Goal: Information Seeking & Learning: Learn about a topic

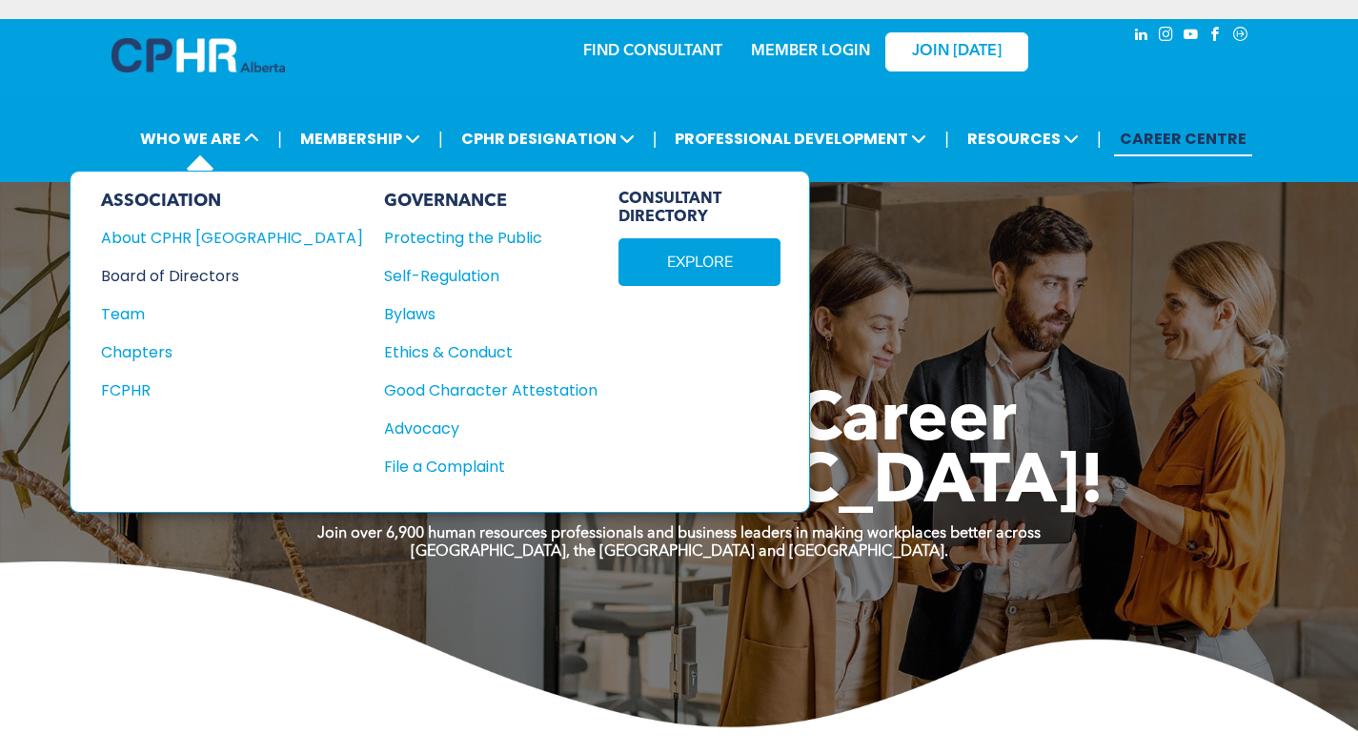
click at [186, 267] on div "Board of Directors" at bounding box center [219, 276] width 236 height 24
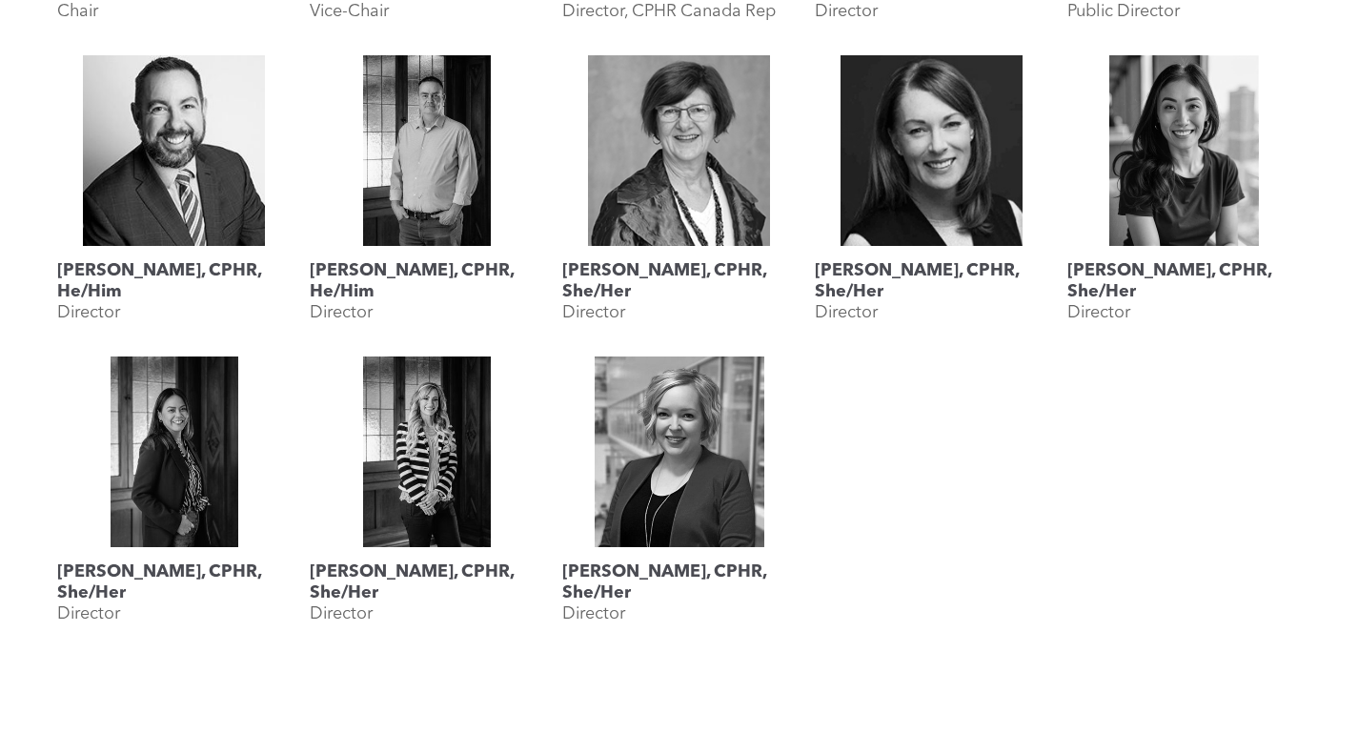
scroll to position [1143, 0]
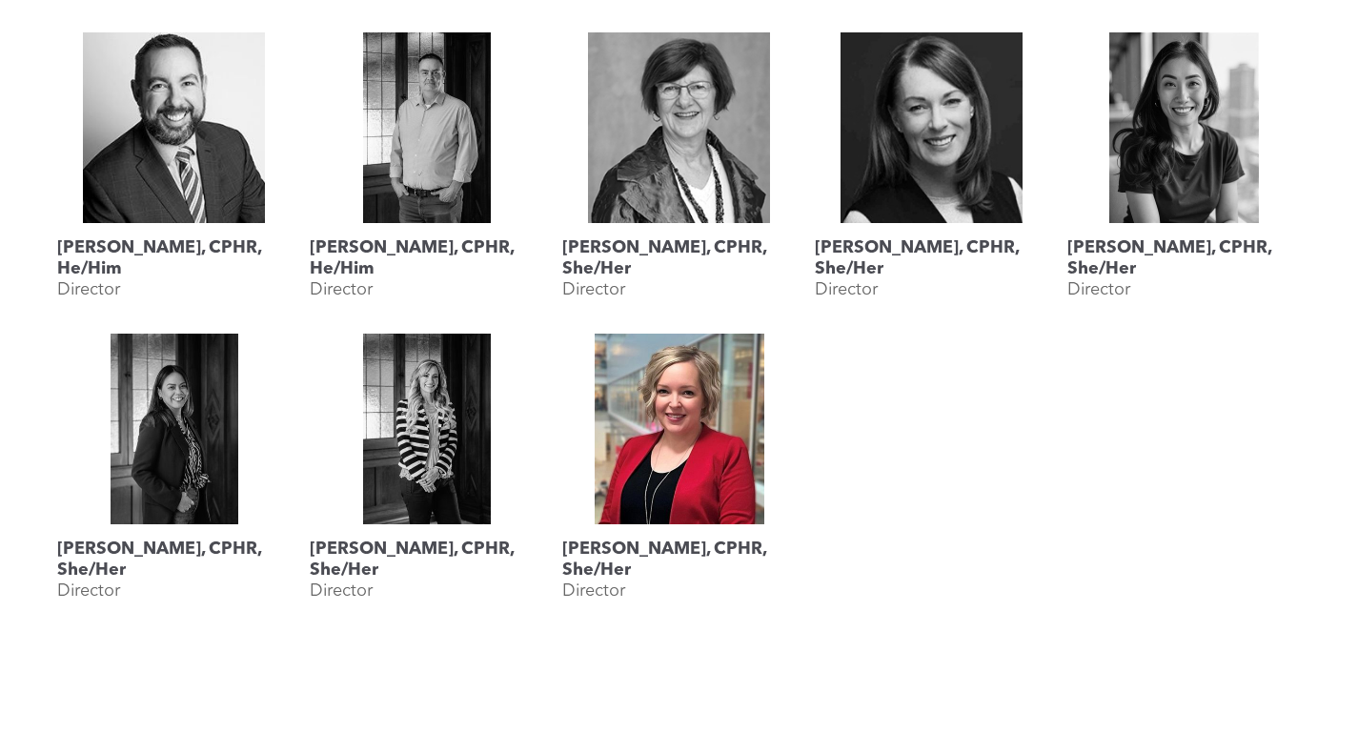
click at [678, 552] on h3 "[PERSON_NAME], CPHR, She/Her" at bounding box center [678, 559] width 233 height 42
click at [684, 491] on link "Shauna Yohemas, CPHR, She/Her" at bounding box center [678, 428] width 233 height 191
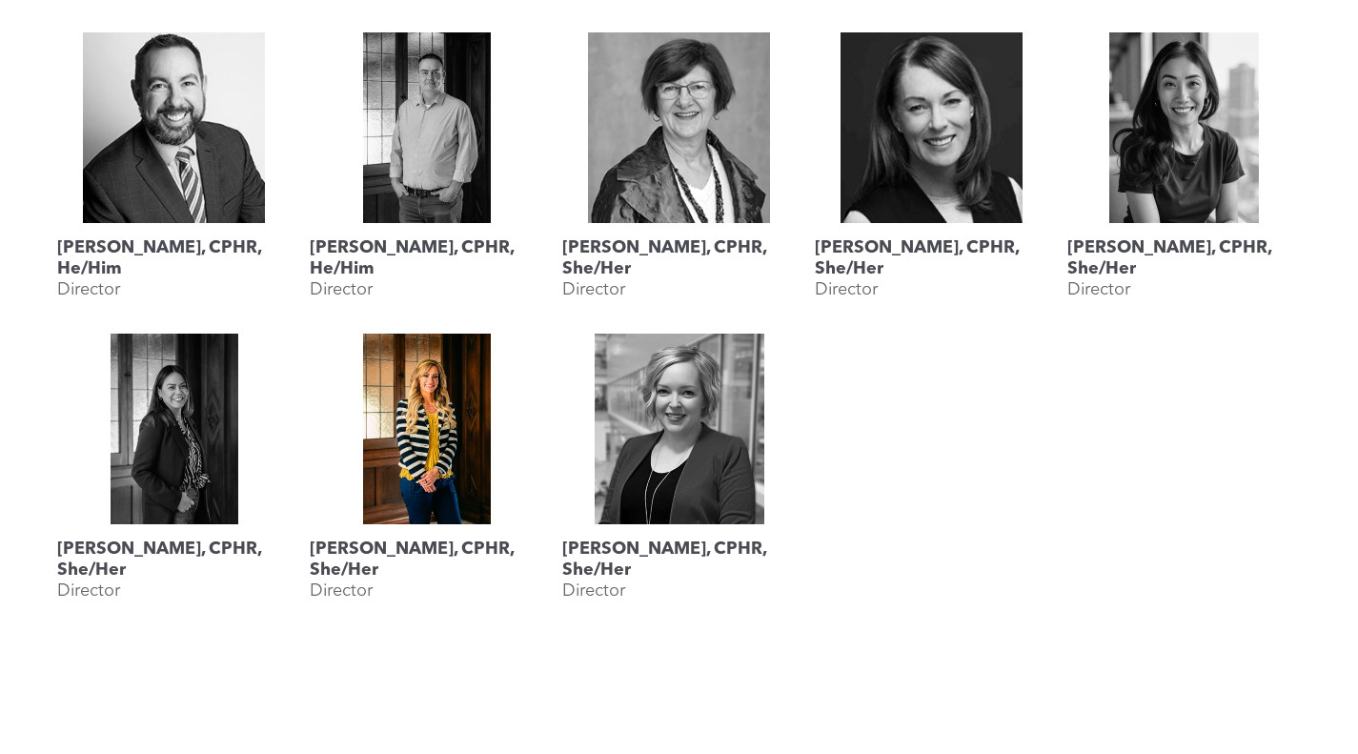
click at [435, 453] on link "Megan Vaughan, CPHR, She/Her" at bounding box center [426, 428] width 233 height 191
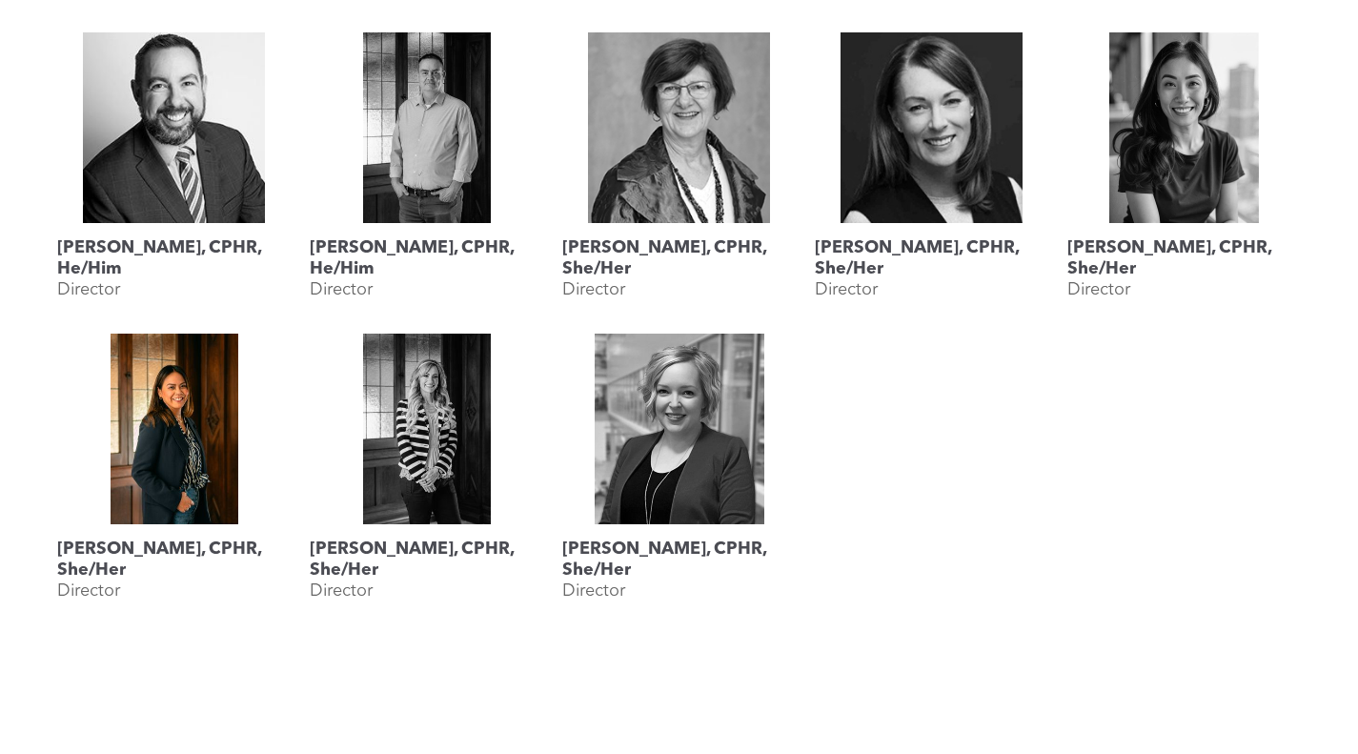
click at [178, 424] on link "Katherine Salucop, CPHR, She/Her" at bounding box center [173, 428] width 233 height 191
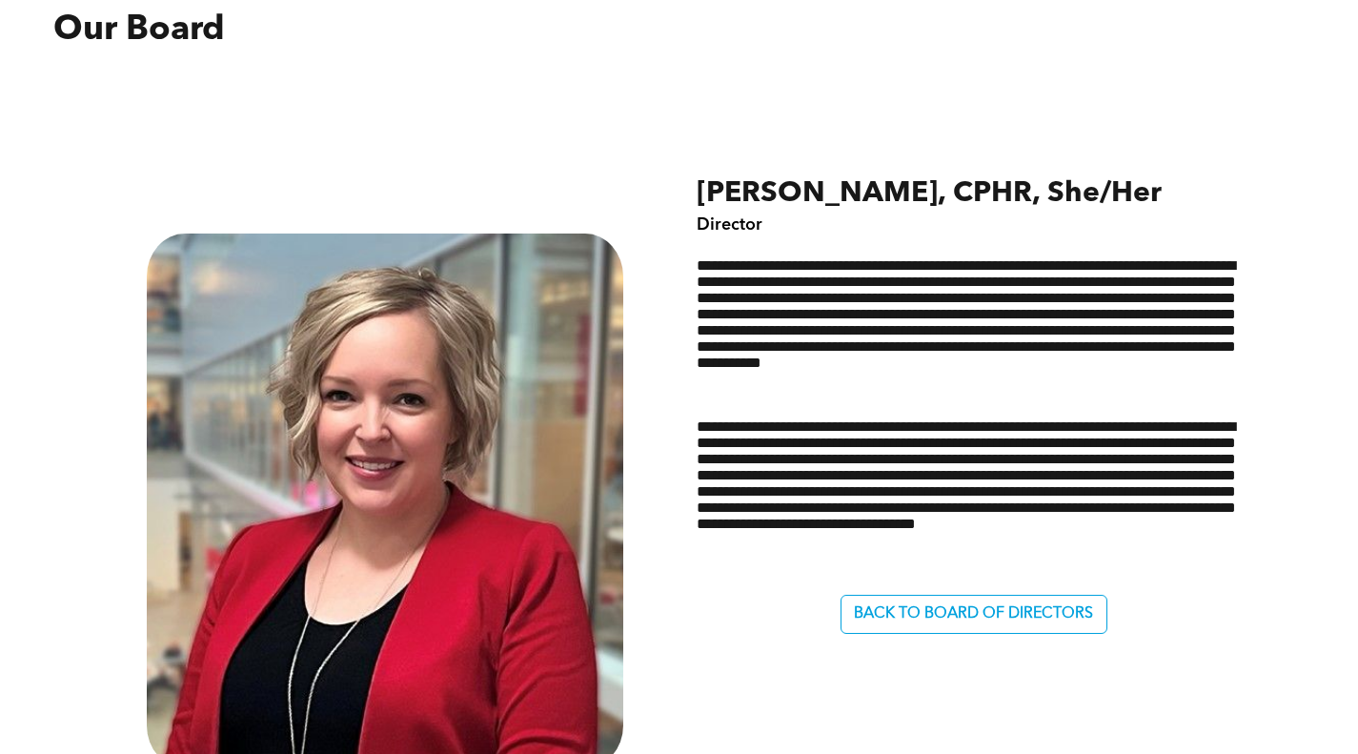
scroll to position [572, 0]
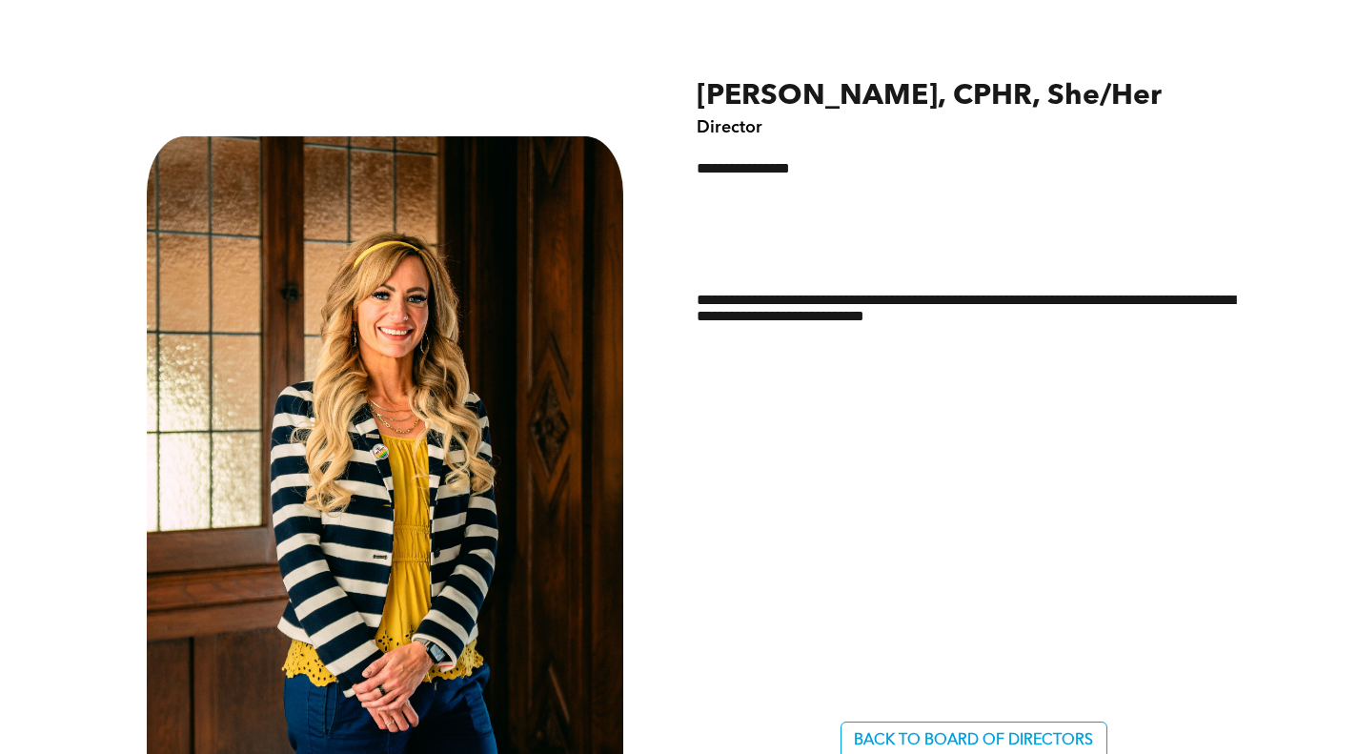
scroll to position [1048, 0]
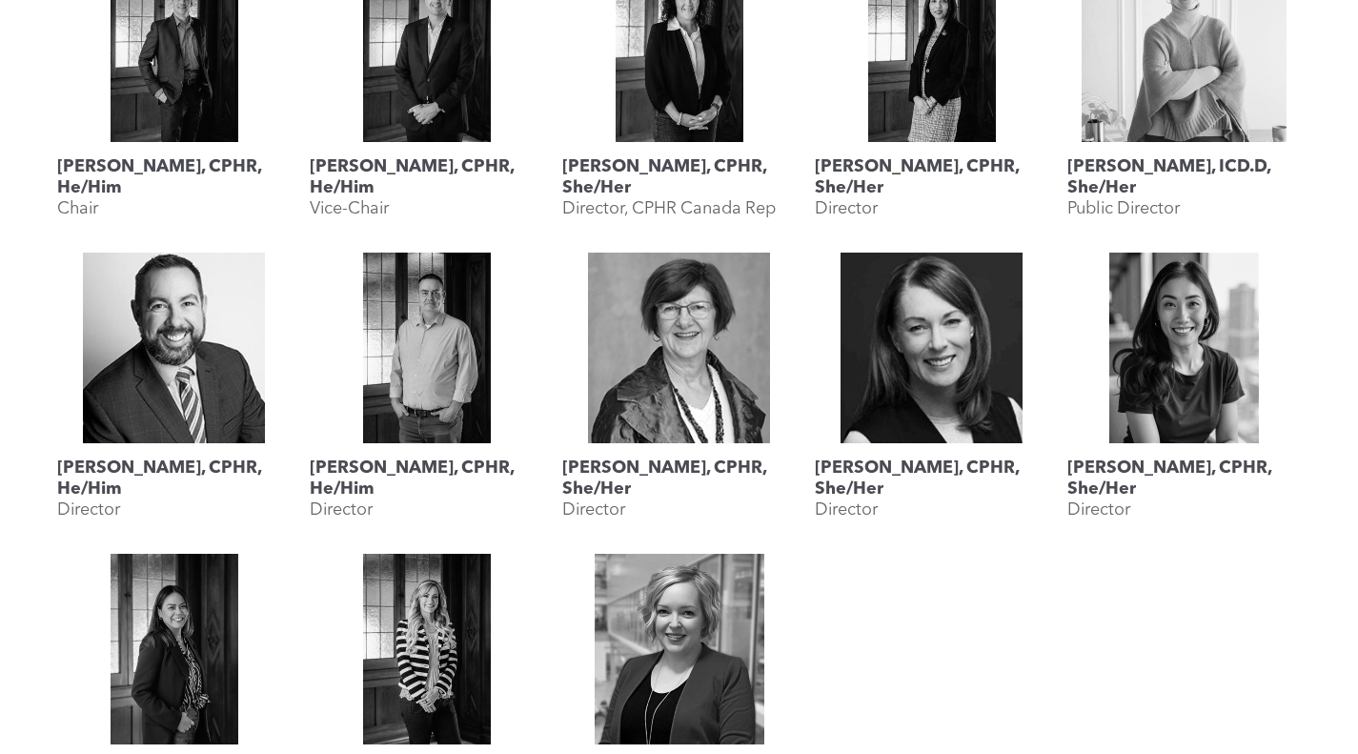
scroll to position [2001, 0]
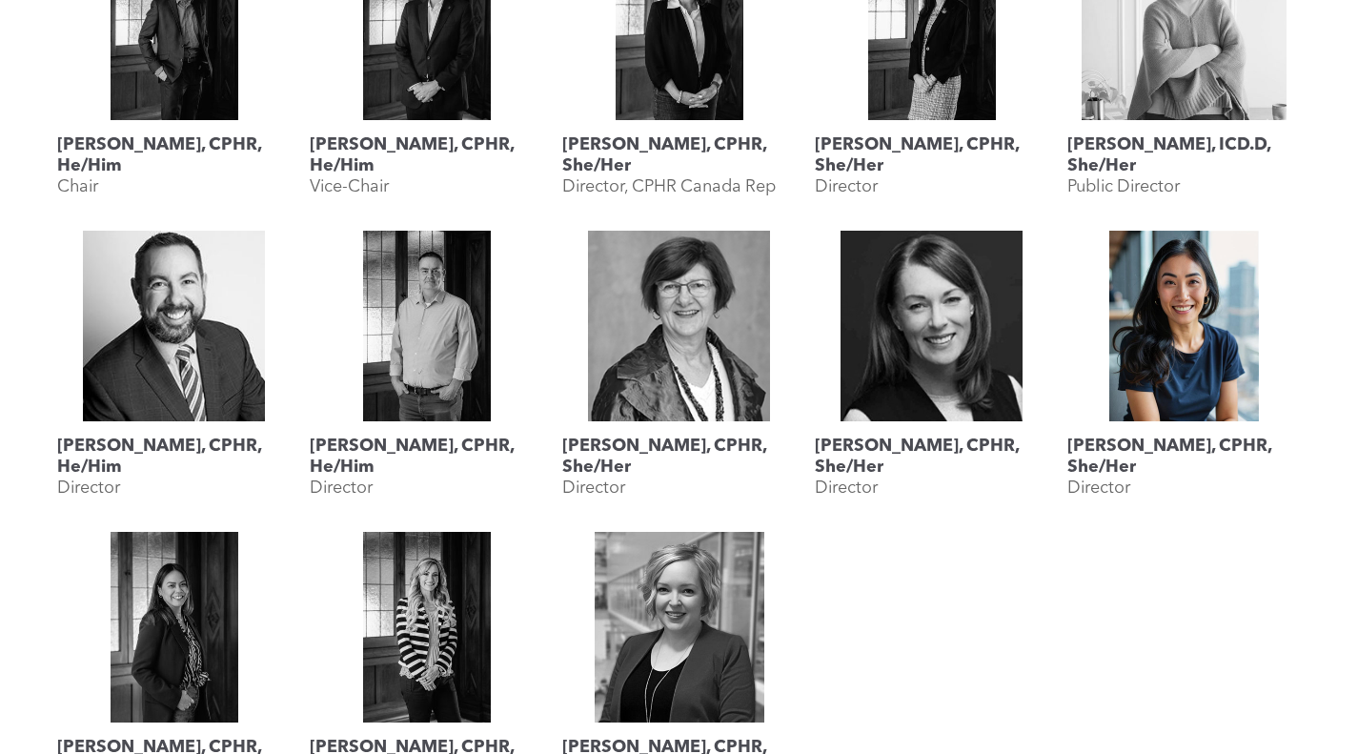
click at [1197, 296] on link at bounding box center [1183, 326] width 233 height 191
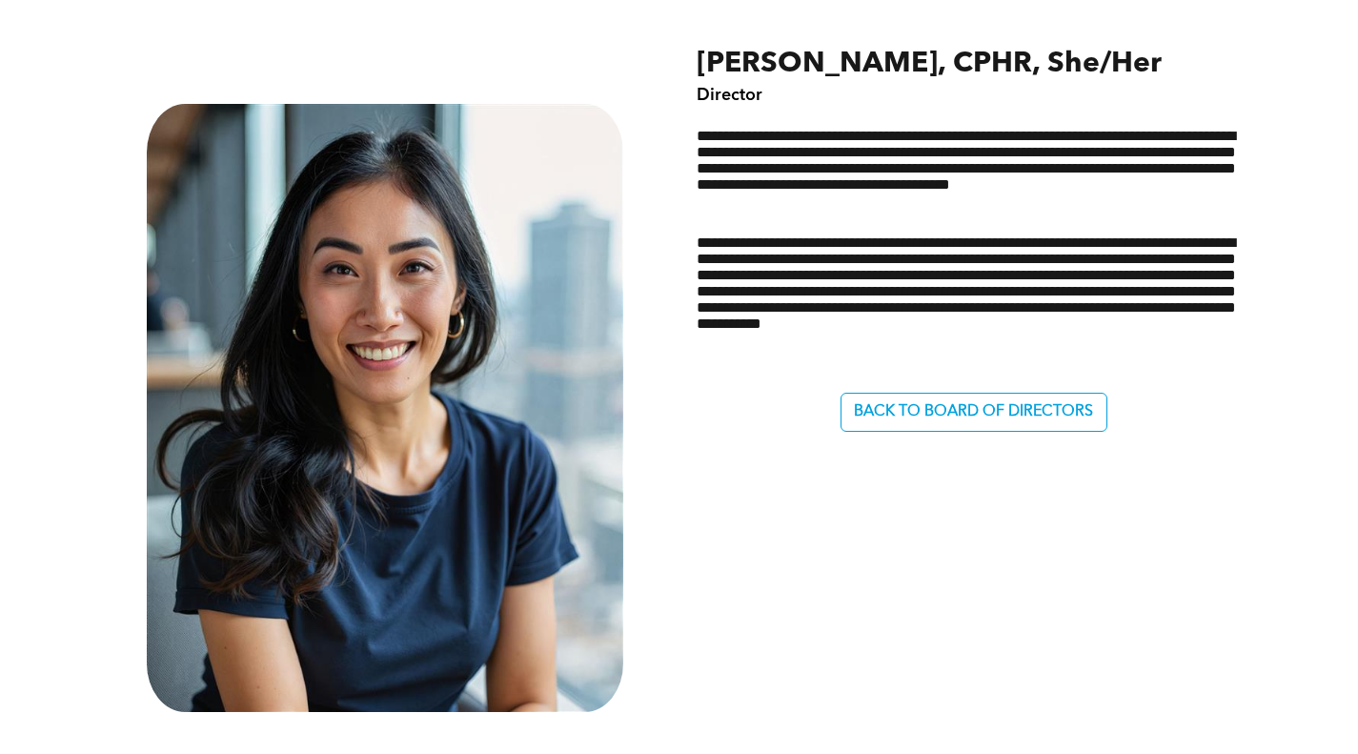
scroll to position [857, 0]
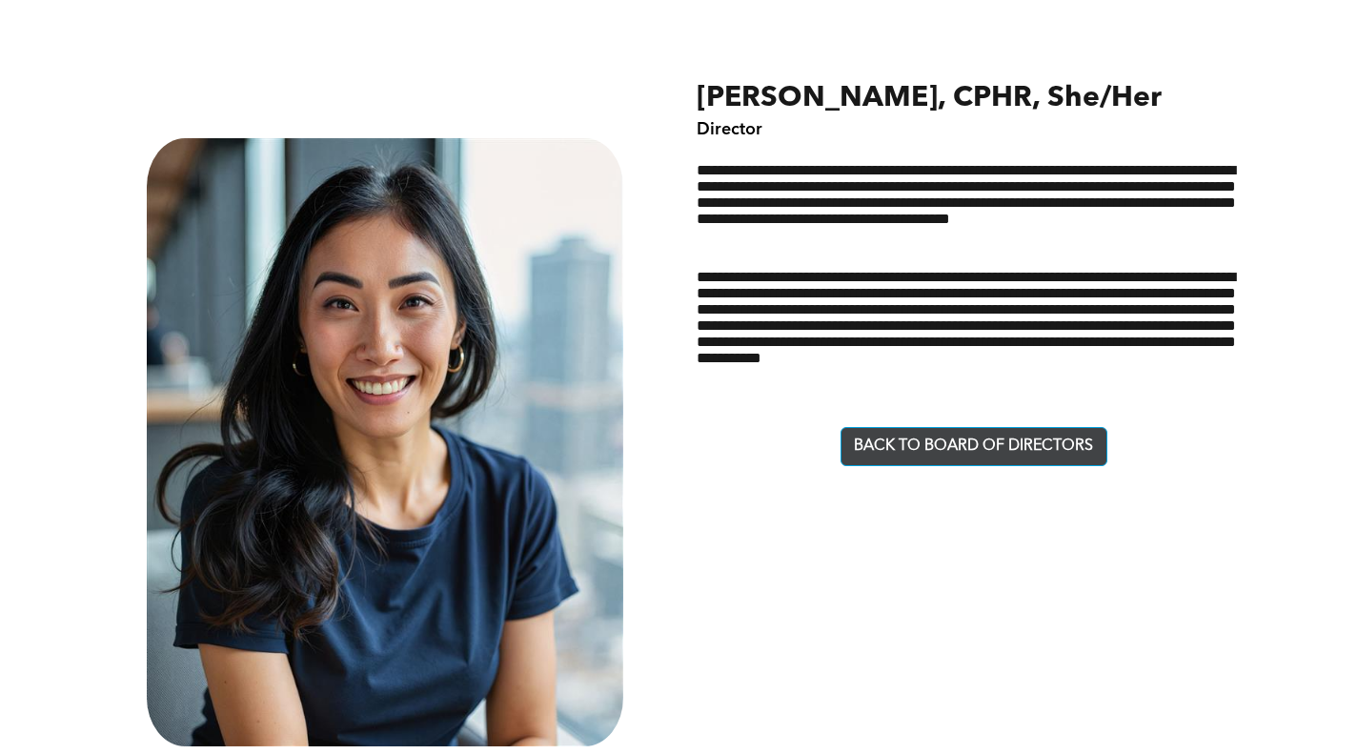
click at [1029, 442] on span "BACK TO BOARD OF DIRECTORS" at bounding box center [973, 446] width 239 height 18
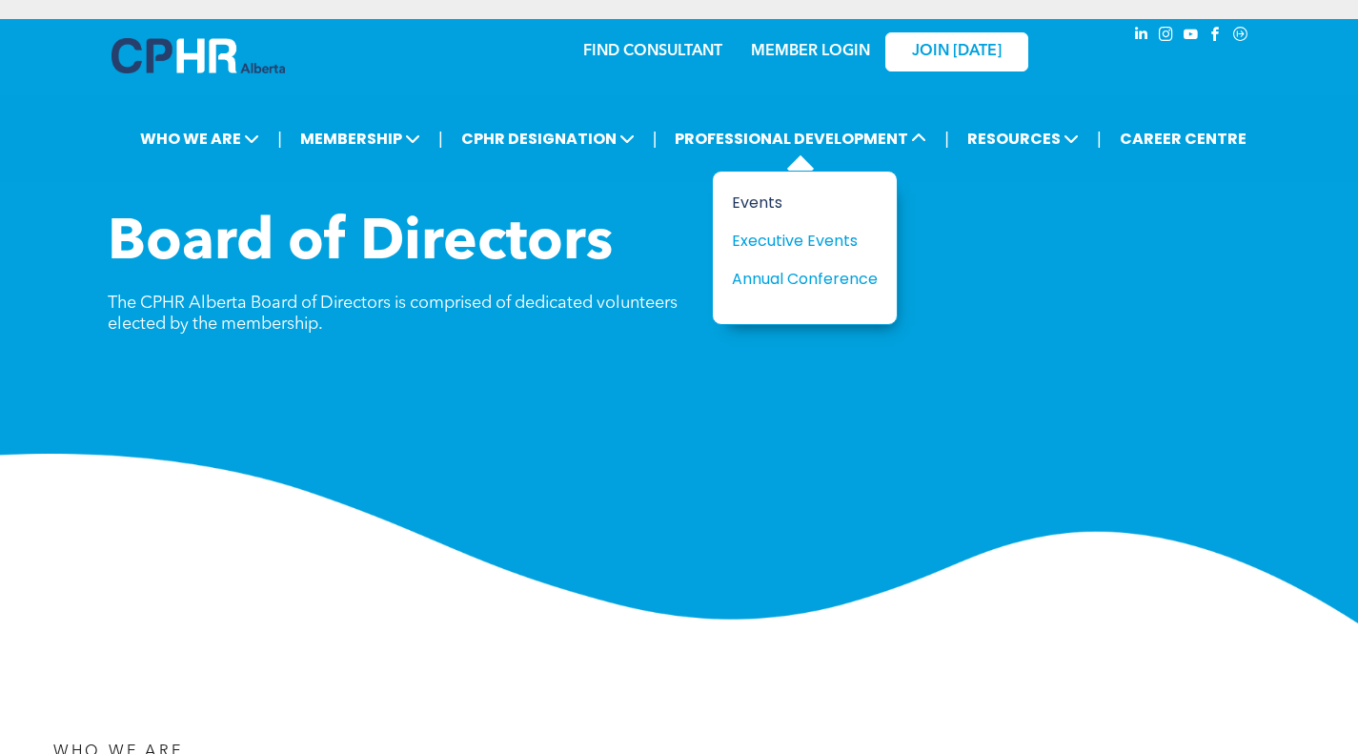
click at [754, 206] on div "Events" at bounding box center [797, 203] width 131 height 24
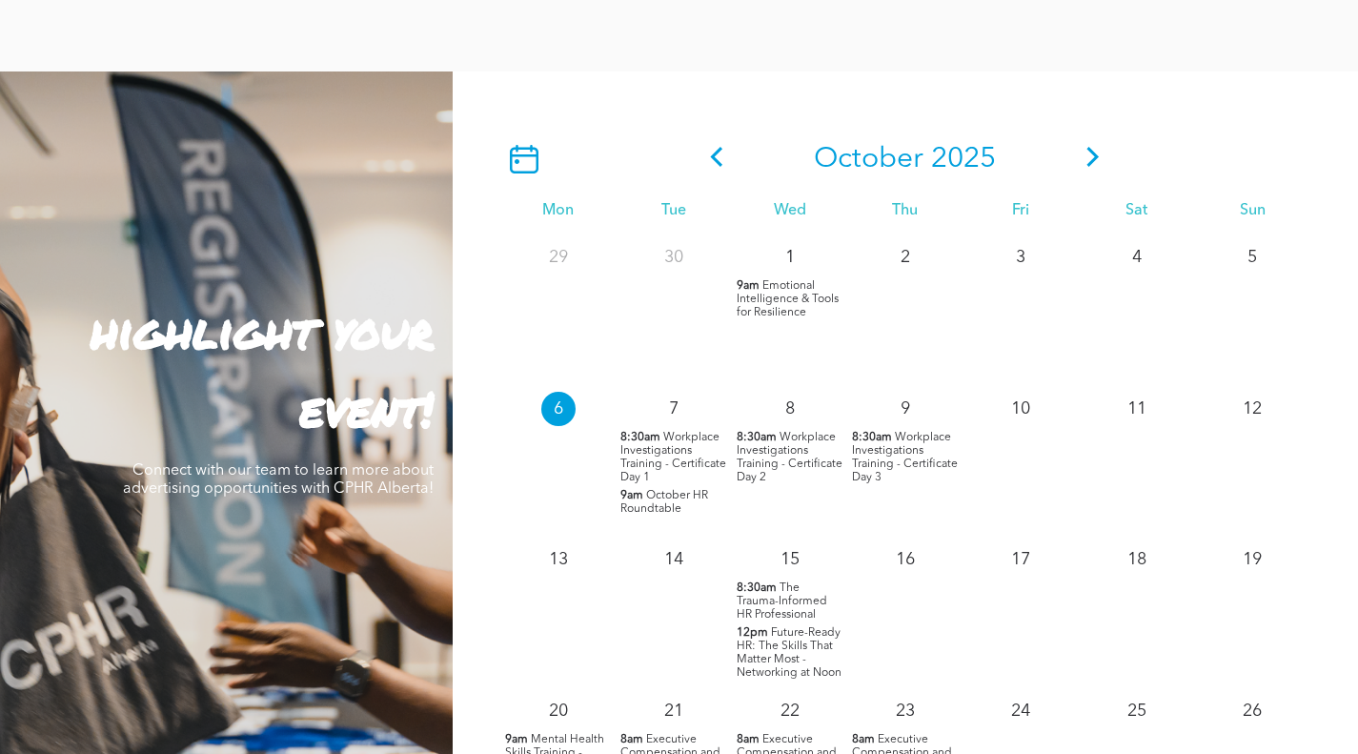
scroll to position [1715, 0]
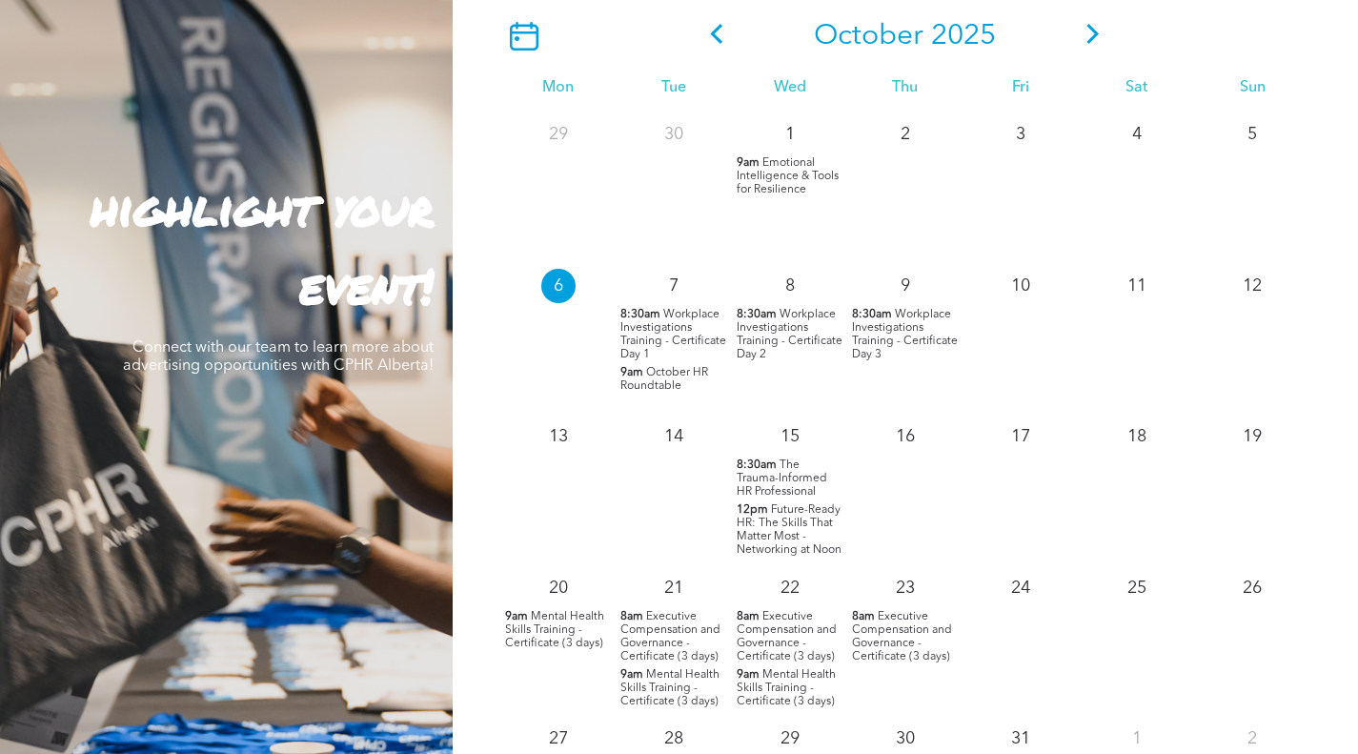
click at [657, 632] on span "Executive Compensation and Governance - Certificate (3 days)" at bounding box center [670, 636] width 100 height 51
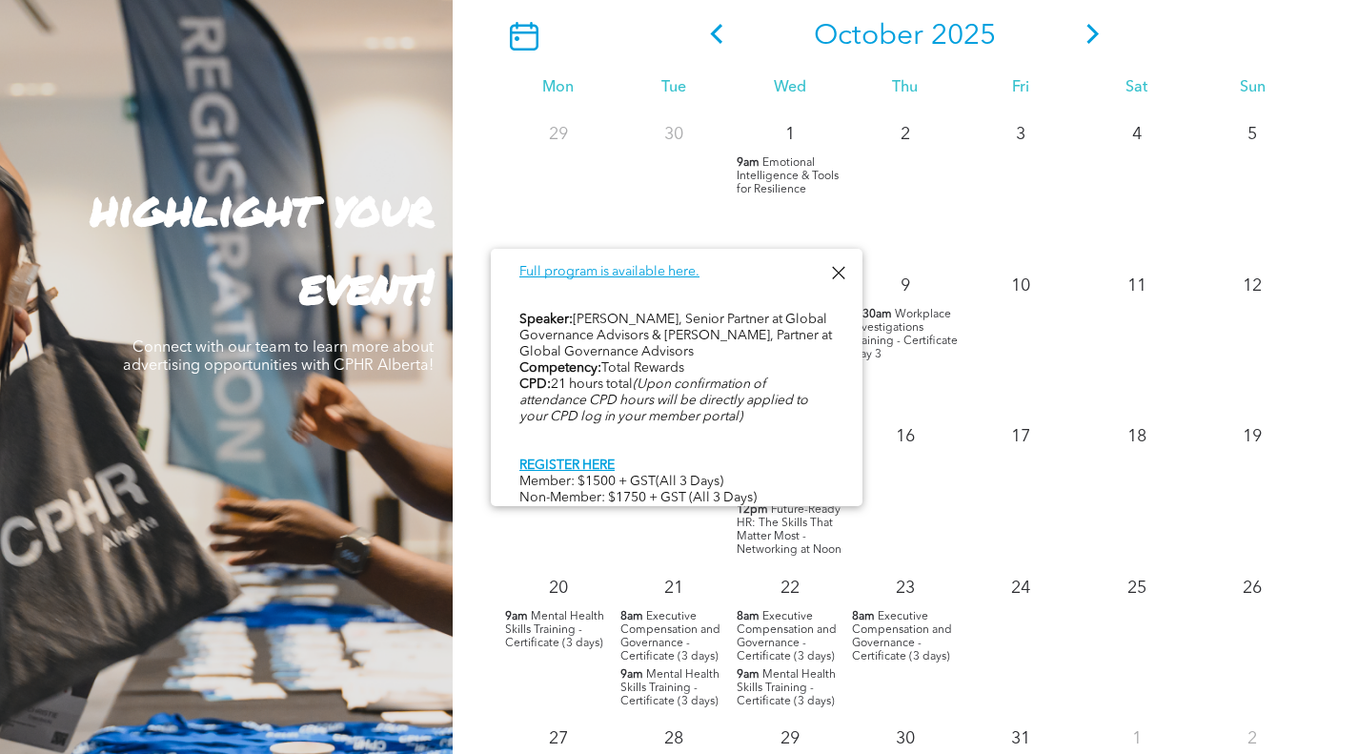
scroll to position [1023, 0]
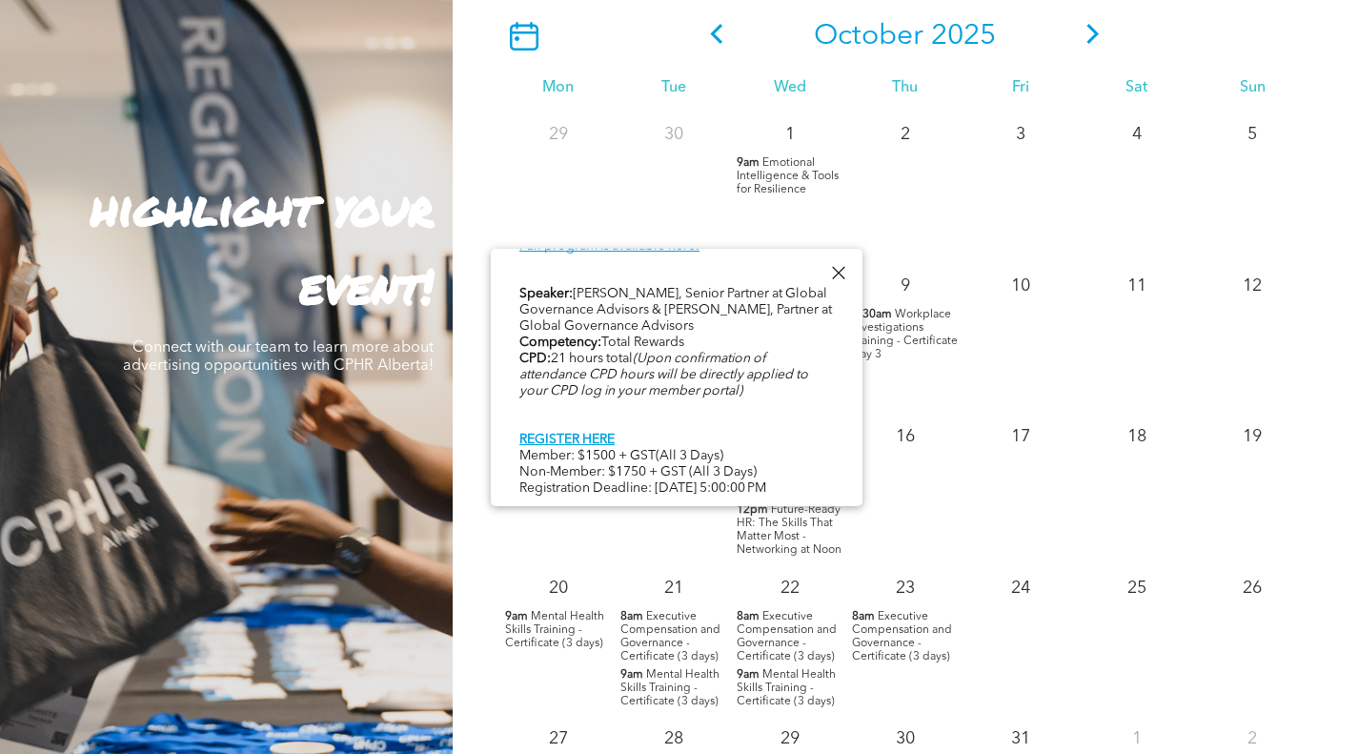
click at [764, 635] on span "Executive Compensation and Governance - Certificate (3 days)" at bounding box center [786, 636] width 100 height 51
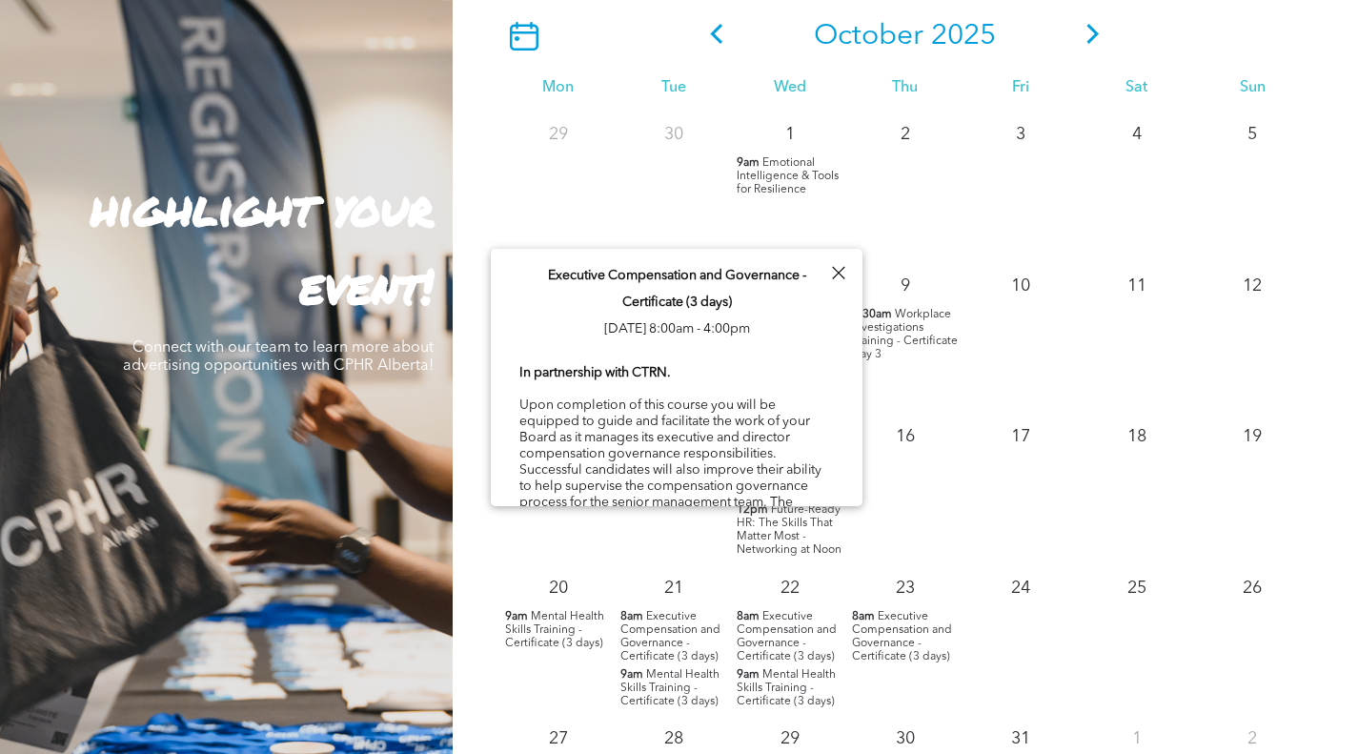
click at [836, 266] on div at bounding box center [838, 273] width 26 height 26
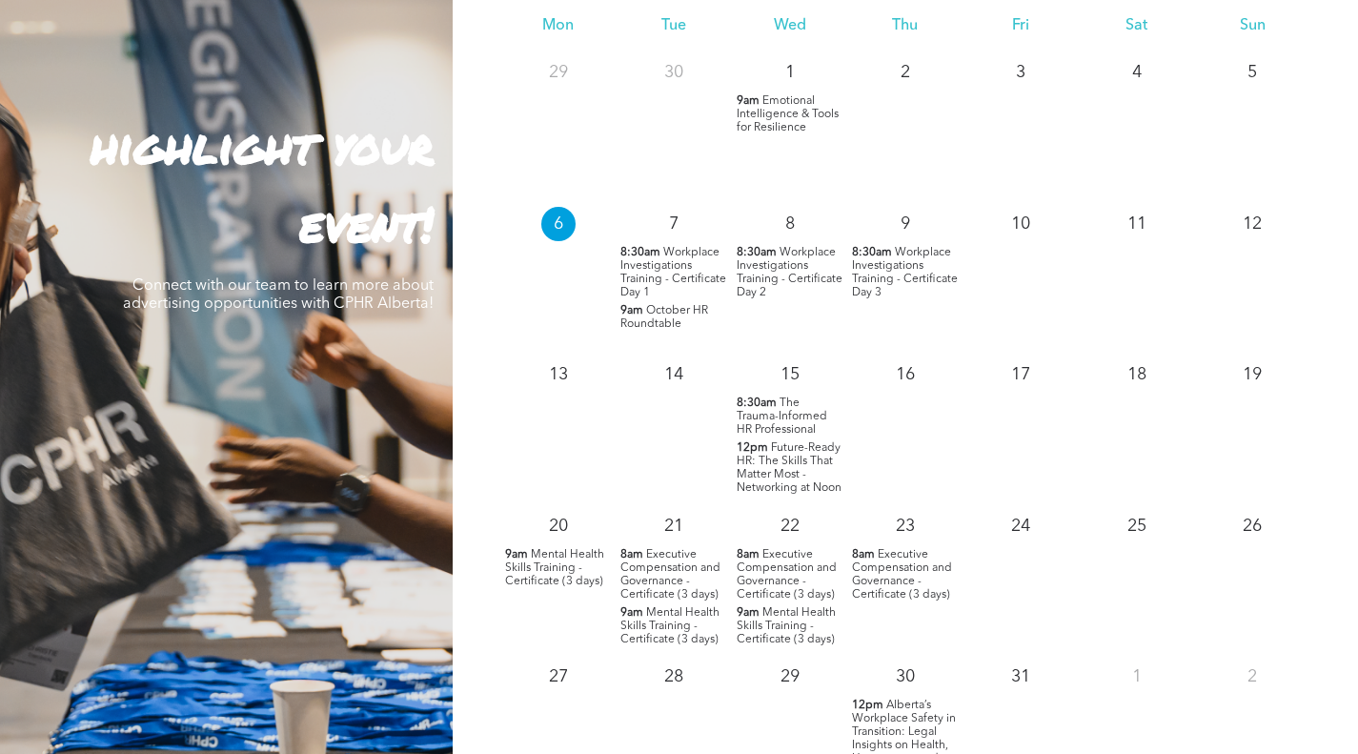
scroll to position [1810, 0]
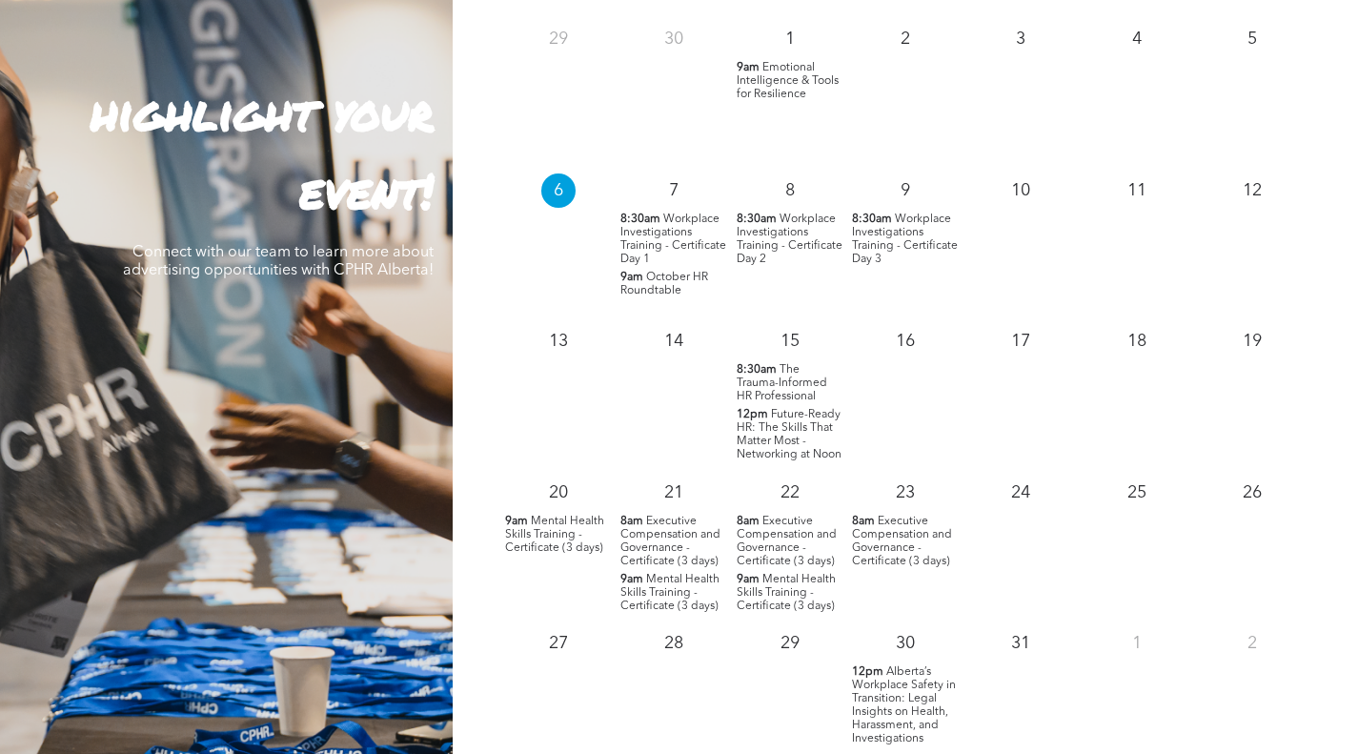
click at [653, 597] on span "Mental Health Skills Training - Certificate (3 days)" at bounding box center [669, 593] width 99 height 38
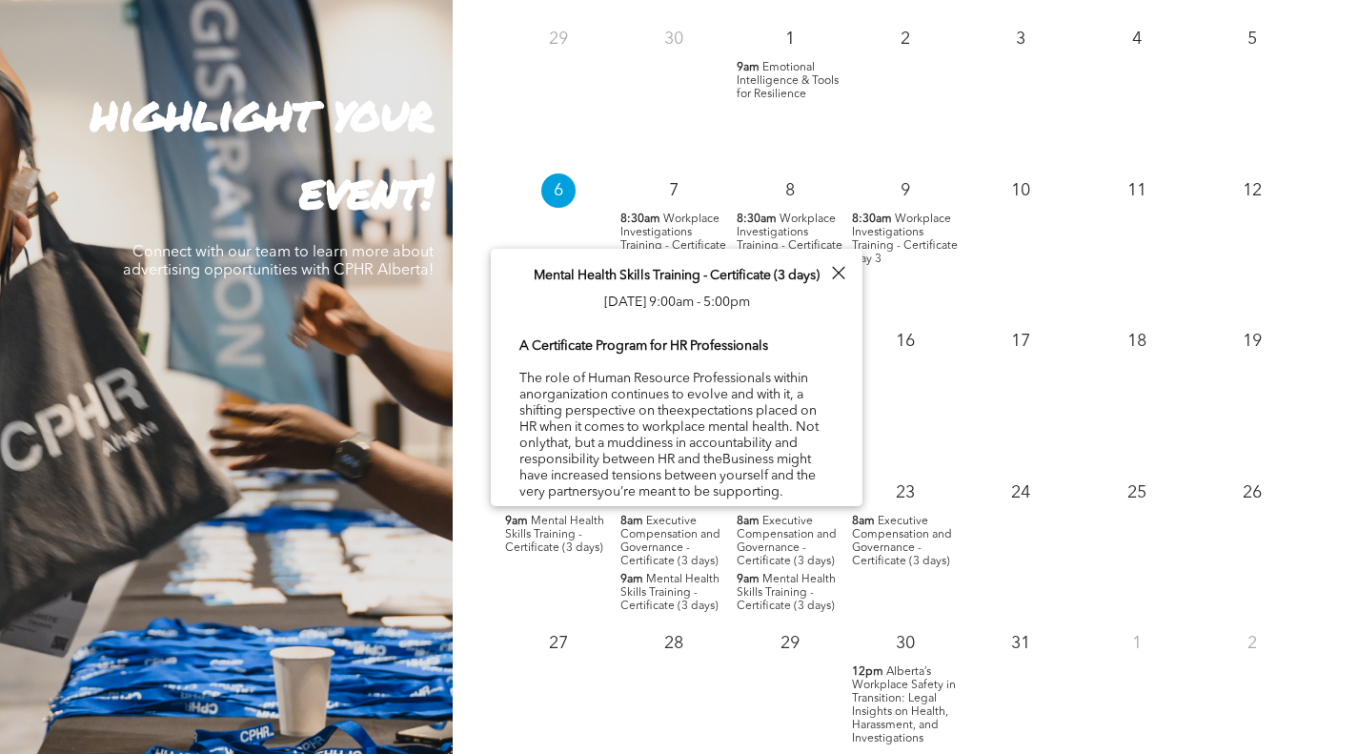
click at [838, 266] on div at bounding box center [838, 273] width 26 height 26
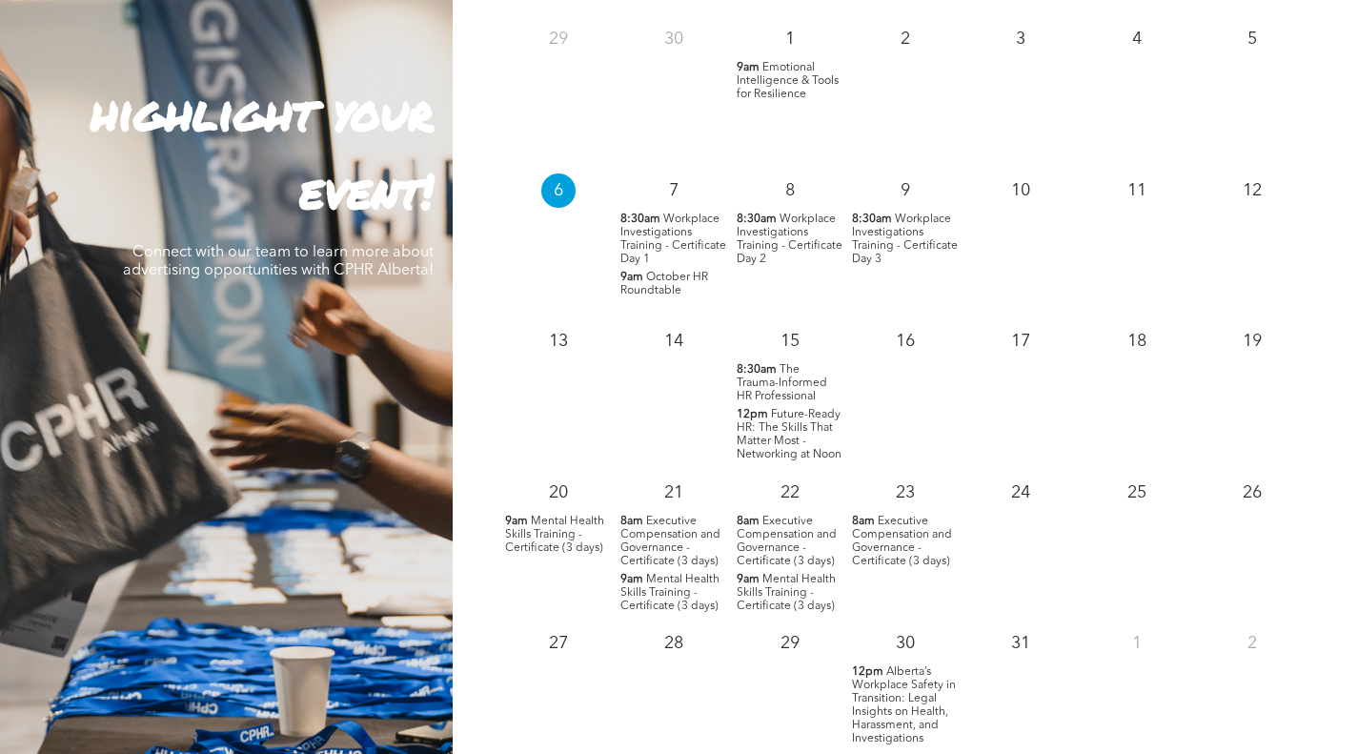
scroll to position [2001, 0]
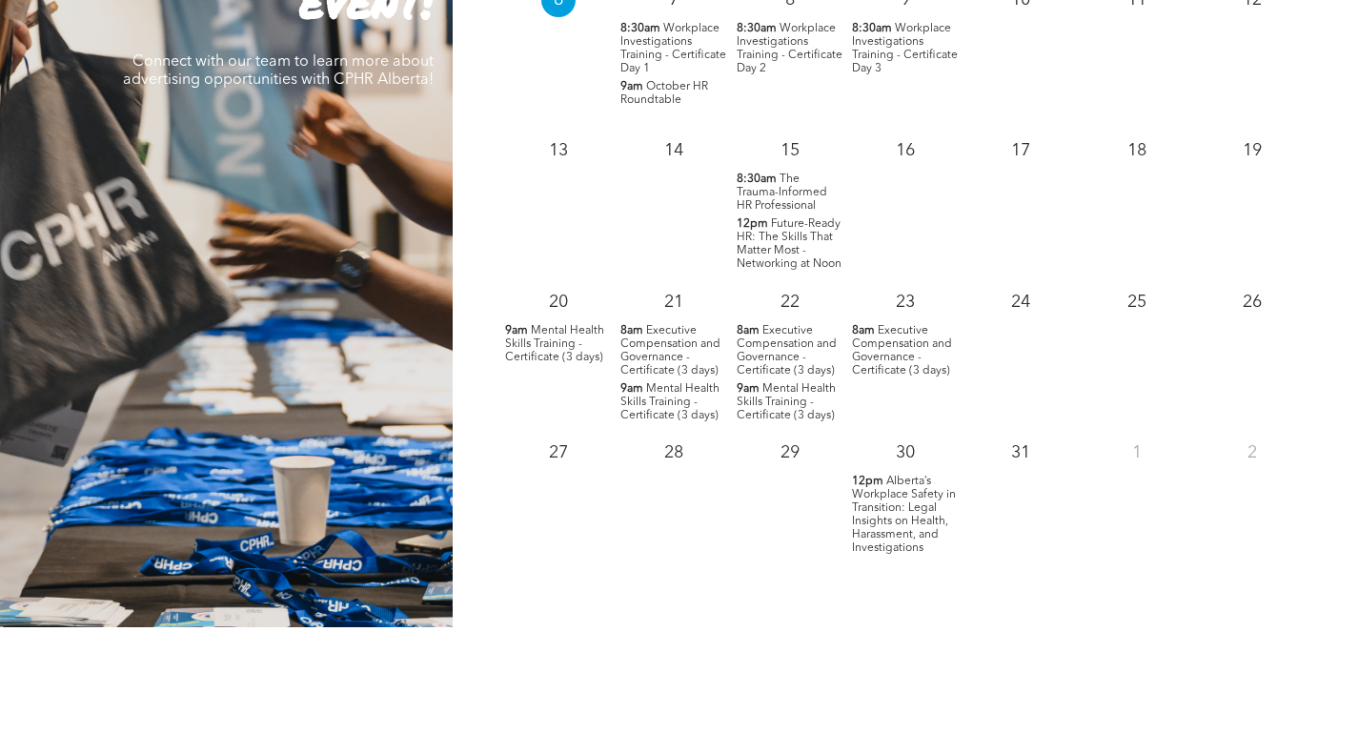
click at [911, 493] on span "Alberta’s Workplace Safety in Transition: Legal Insights on Health, Harassment,…" at bounding box center [904, 514] width 104 height 78
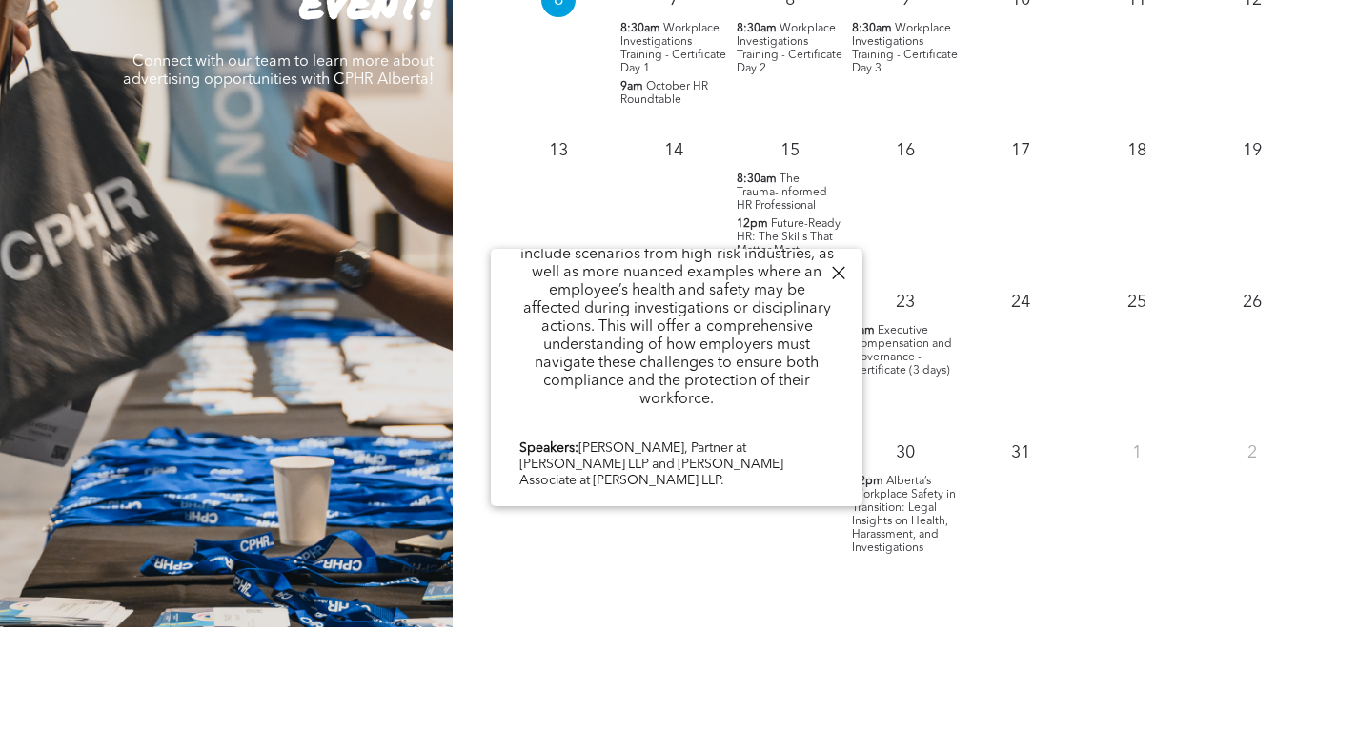
scroll to position [953, 0]
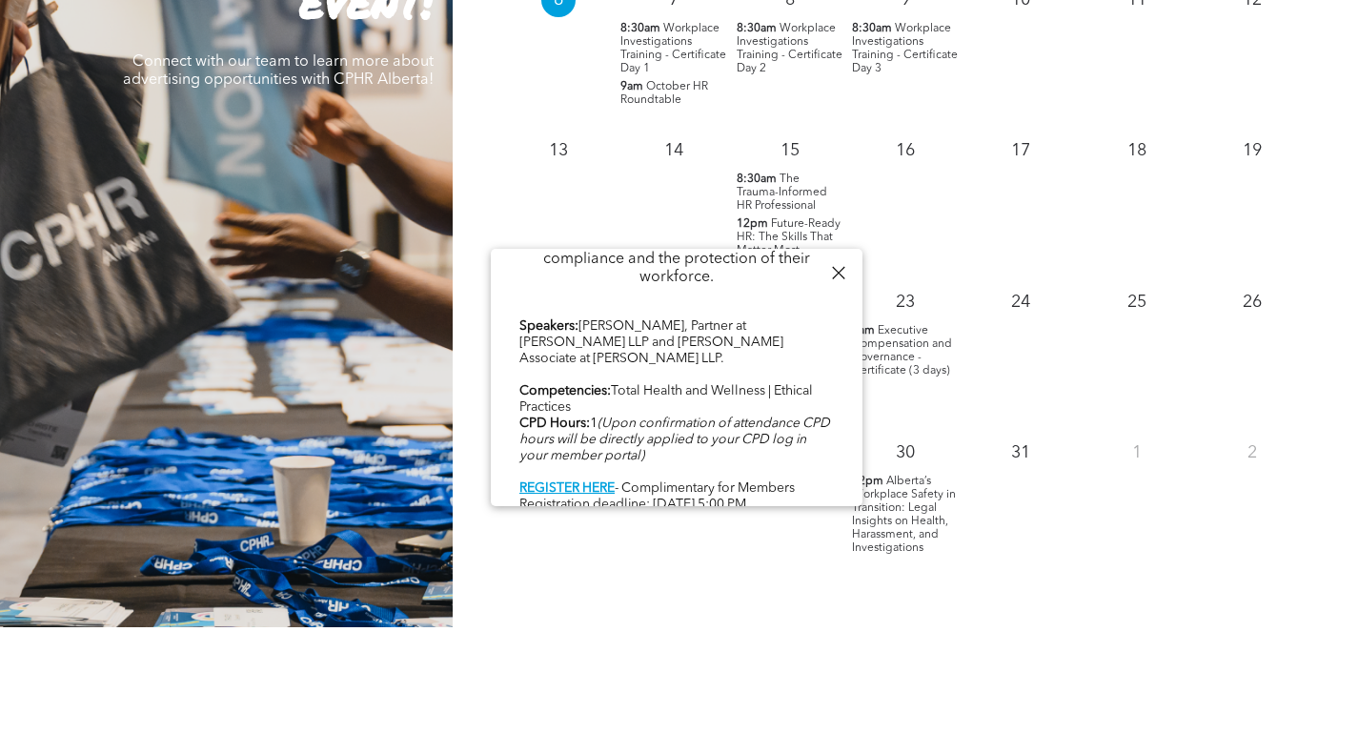
click at [835, 274] on div at bounding box center [838, 273] width 26 height 26
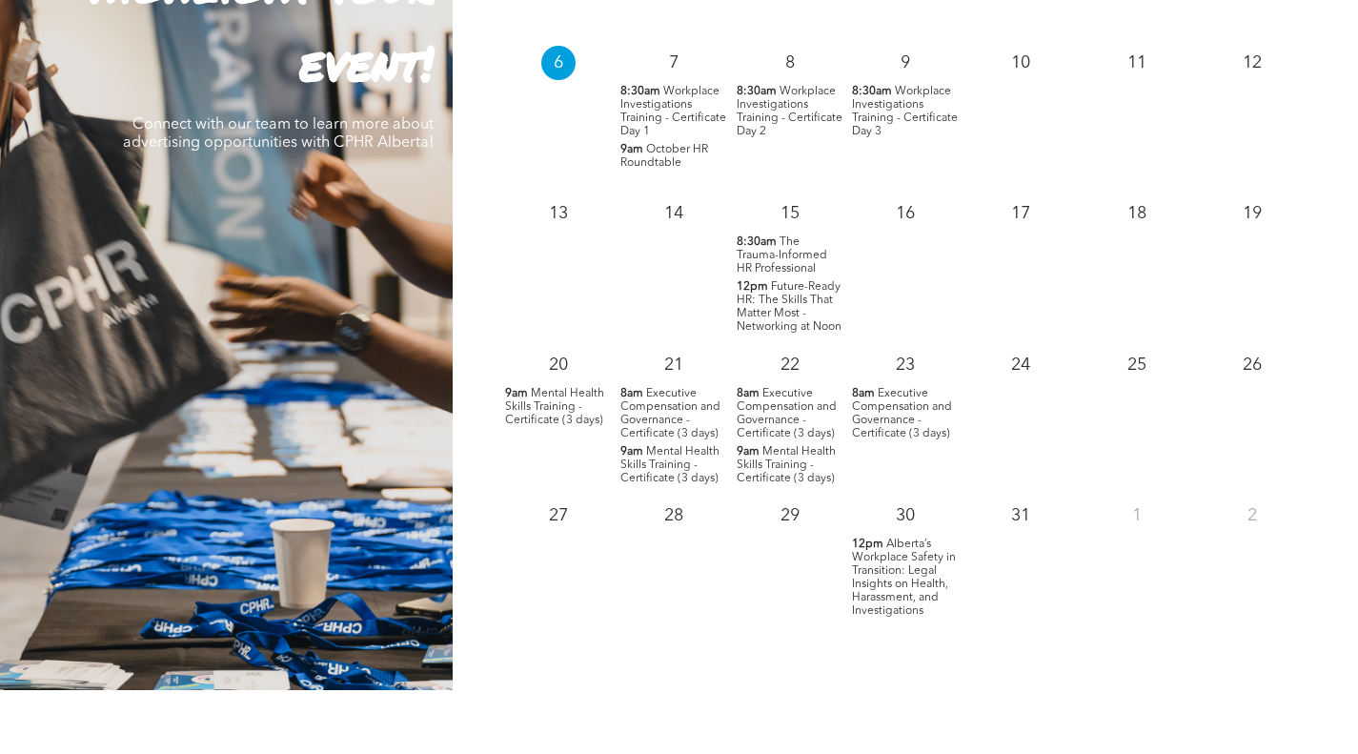
scroll to position [1905, 0]
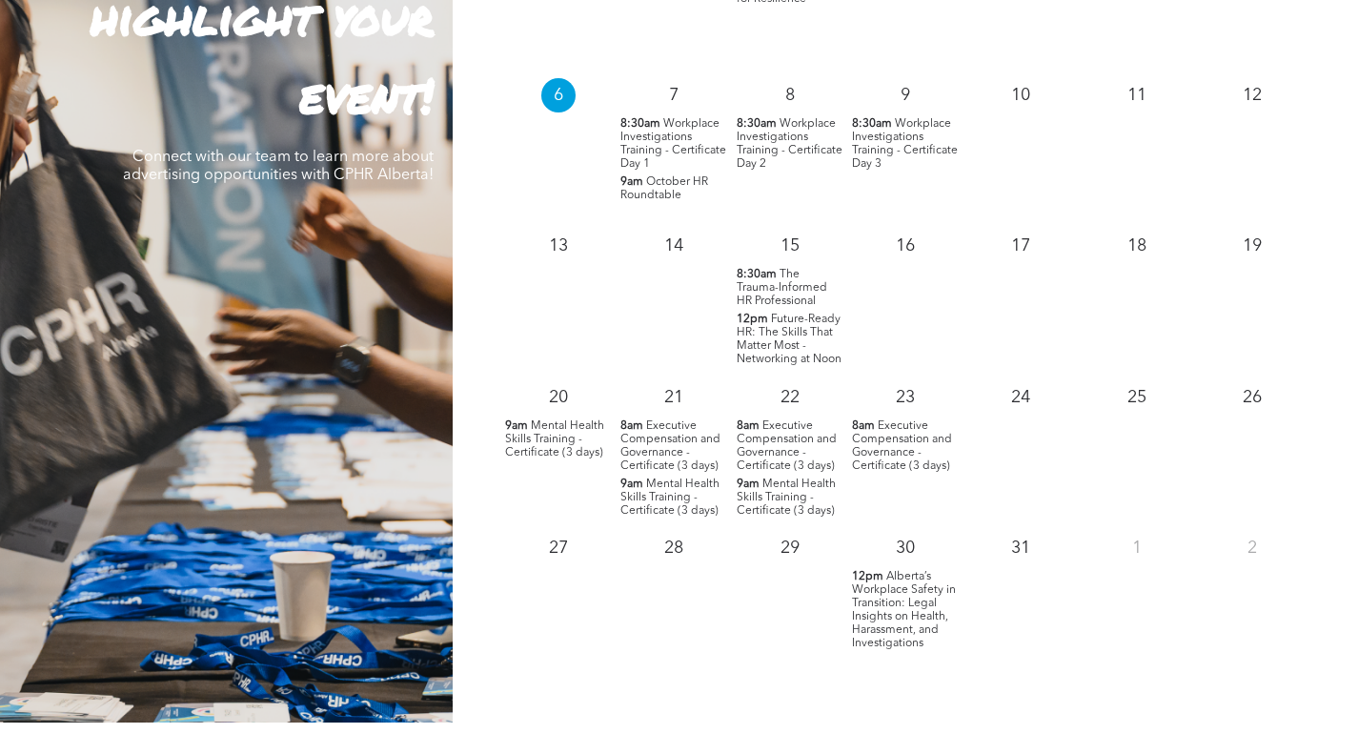
click at [778, 296] on span "The Trauma-Informed HR Professional" at bounding box center [781, 288] width 91 height 38
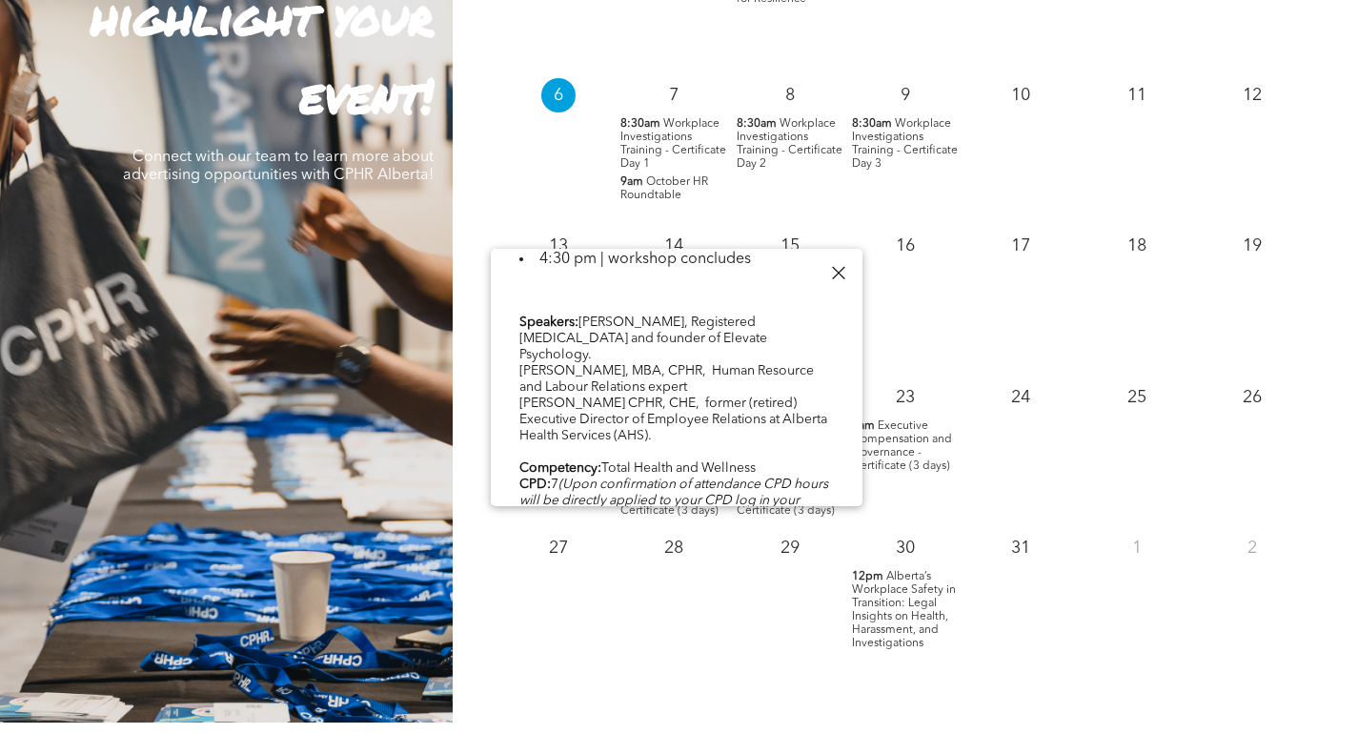
scroll to position [882, 0]
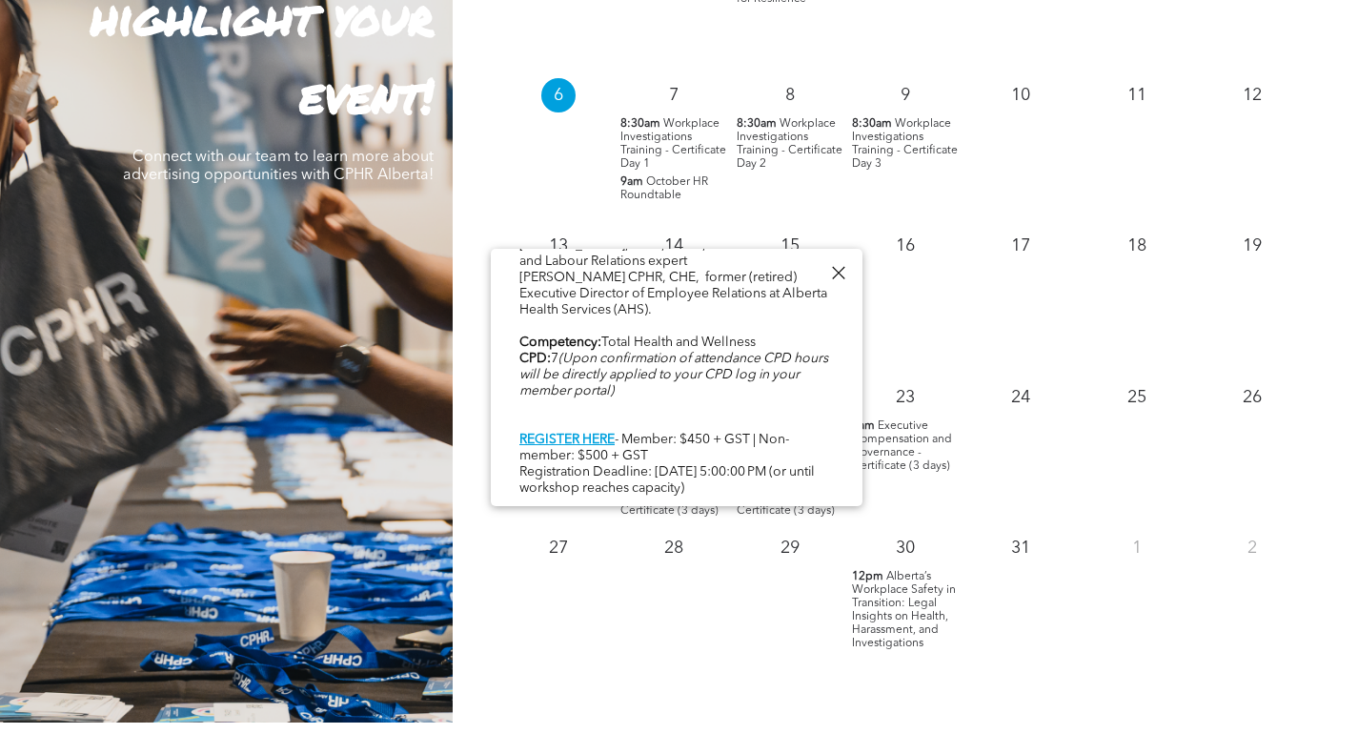
click at [844, 273] on div at bounding box center [838, 273] width 26 height 26
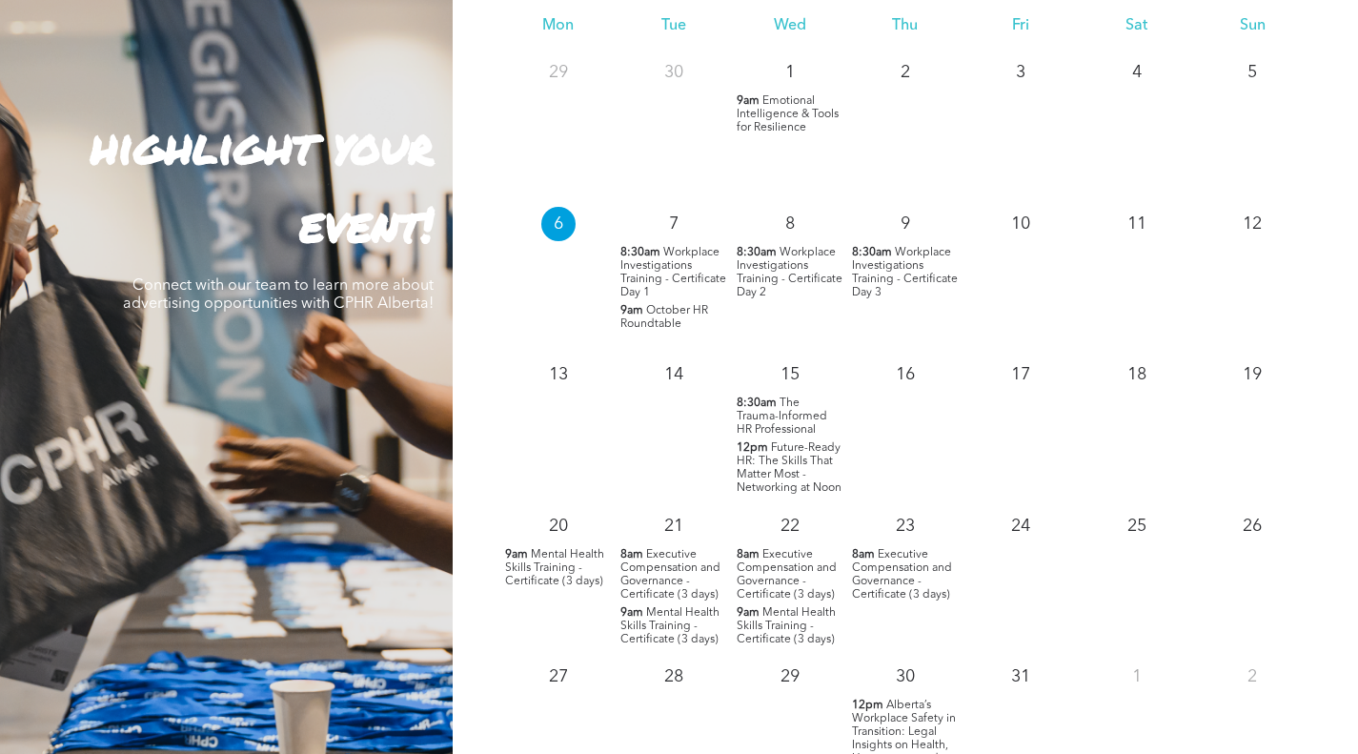
scroll to position [1715, 0]
